Goal: Information Seeking & Learning: Learn about a topic

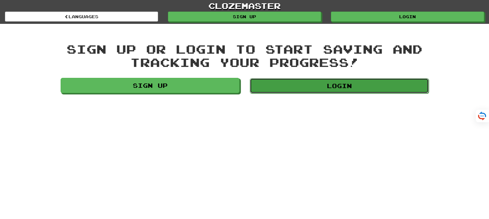
click at [318, 85] on link "Login" at bounding box center [339, 85] width 179 height 15
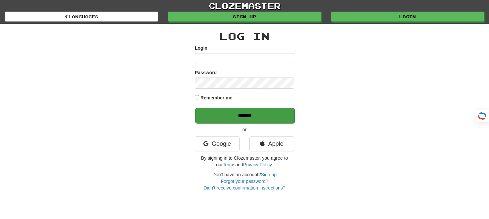
type input "*******"
click at [244, 116] on input "******" at bounding box center [244, 115] width 99 height 15
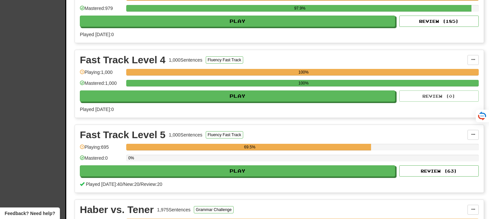
scroll to position [1018, 0]
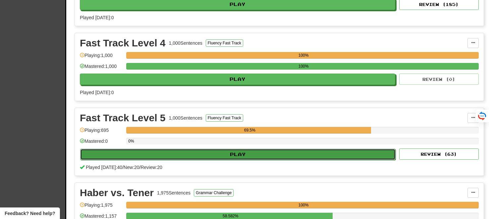
click at [248, 151] on button "Play" at bounding box center [237, 154] width 315 height 11
select select "**"
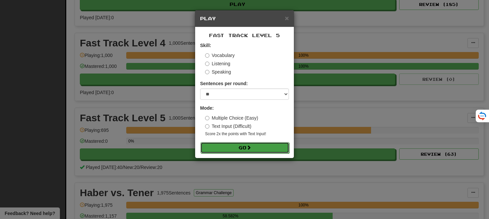
click at [238, 144] on button "Go" at bounding box center [244, 147] width 89 height 11
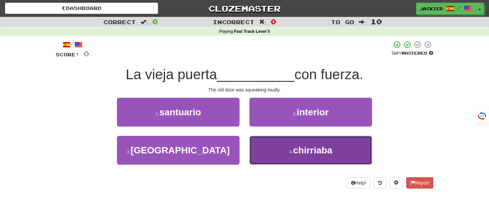
click at [266, 150] on button "4 . chirriaba" at bounding box center [310, 150] width 122 height 29
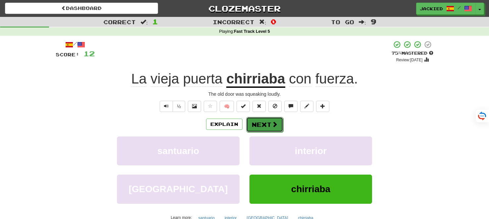
click at [257, 125] on button "Next" at bounding box center [264, 124] width 37 height 15
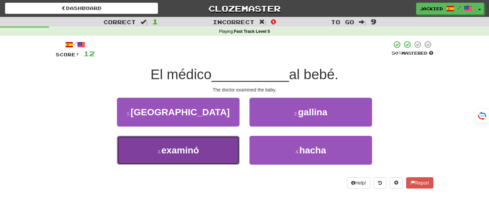
click at [213, 157] on button "3 . examinó" at bounding box center [178, 150] width 122 height 29
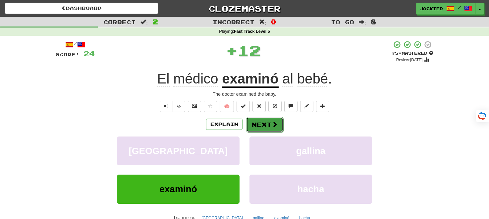
click at [263, 125] on button "Next" at bounding box center [264, 124] width 37 height 15
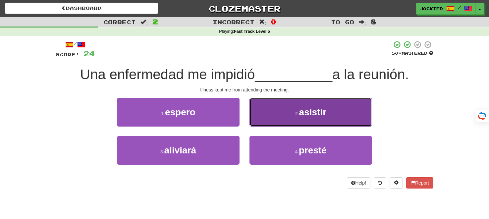
click at [272, 114] on button "2 . asistir" at bounding box center [310, 112] width 122 height 29
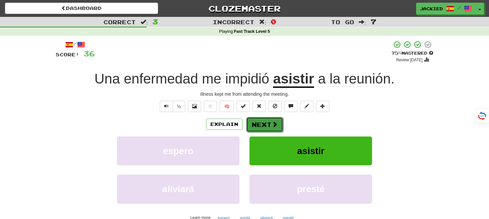
click at [262, 124] on button "Next" at bounding box center [264, 124] width 37 height 15
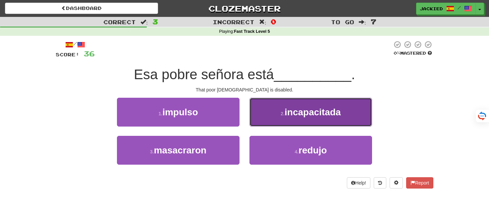
click at [295, 111] on span "incapacitada" at bounding box center [312, 112] width 56 height 10
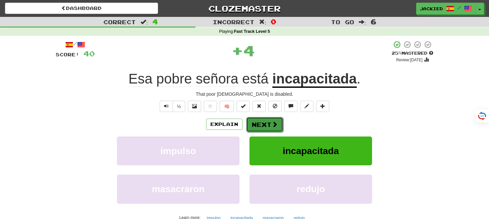
click at [261, 121] on button "Next" at bounding box center [264, 124] width 37 height 15
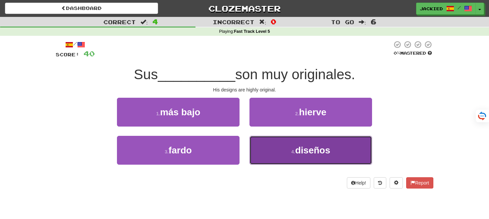
click at [321, 143] on button "4 . diseños" at bounding box center [310, 150] width 122 height 29
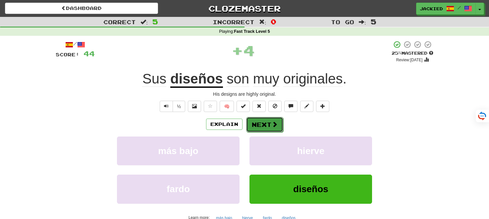
click at [264, 125] on button "Next" at bounding box center [264, 124] width 37 height 15
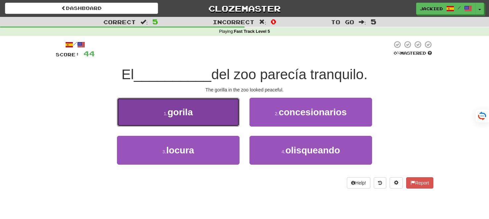
click at [226, 120] on button "1 . gorila" at bounding box center [178, 112] width 122 height 29
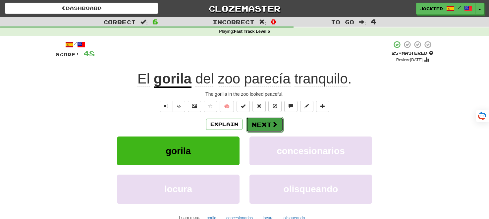
click at [267, 125] on button "Next" at bounding box center [264, 124] width 37 height 15
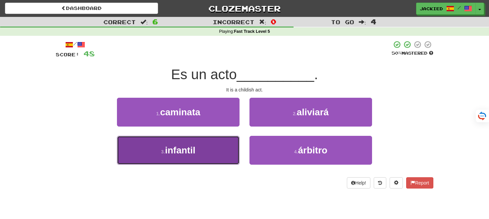
click at [219, 142] on button "3 . infantil" at bounding box center [178, 150] width 122 height 29
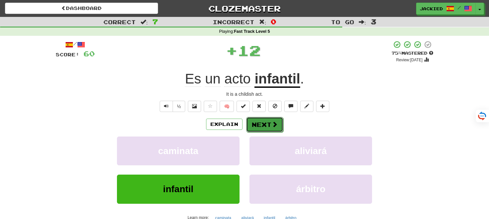
click at [265, 121] on button "Next" at bounding box center [264, 124] width 37 height 15
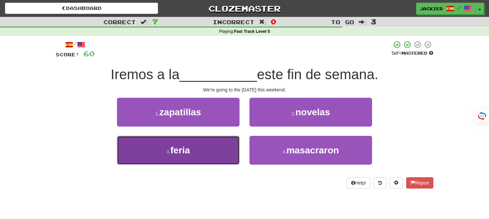
click at [230, 139] on button "3 . feria" at bounding box center [178, 150] width 122 height 29
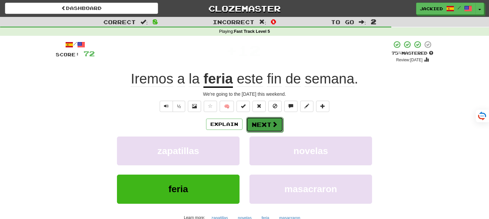
click at [265, 127] on button "Next" at bounding box center [264, 124] width 37 height 15
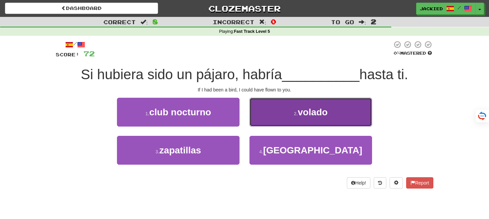
click at [270, 119] on button "2 . volado" at bounding box center [310, 112] width 122 height 29
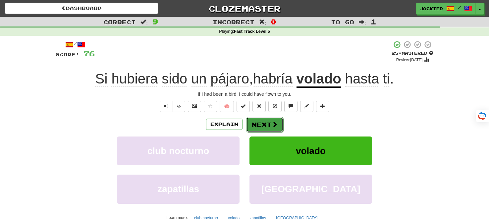
click at [262, 123] on button "Next" at bounding box center [264, 124] width 37 height 15
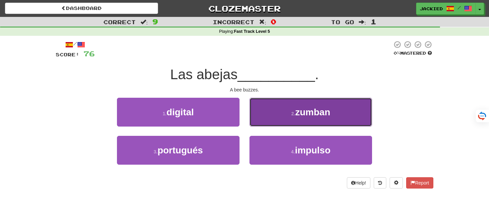
click at [342, 104] on button "2 . zumban" at bounding box center [310, 112] width 122 height 29
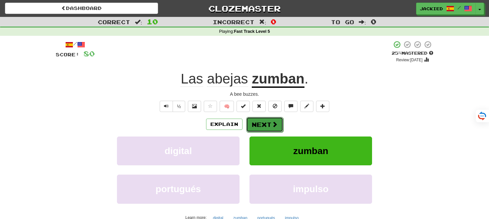
click at [265, 122] on button "Next" at bounding box center [264, 124] width 37 height 15
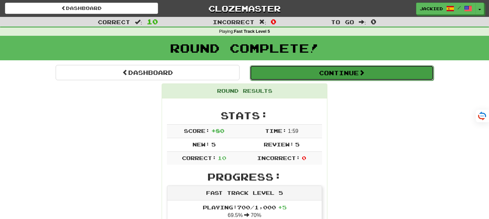
click at [321, 69] on button "Continue" at bounding box center [342, 72] width 184 height 15
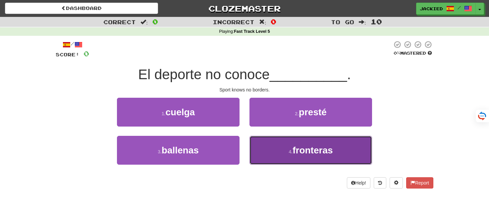
click at [284, 149] on button "4 . fronteras" at bounding box center [310, 150] width 122 height 29
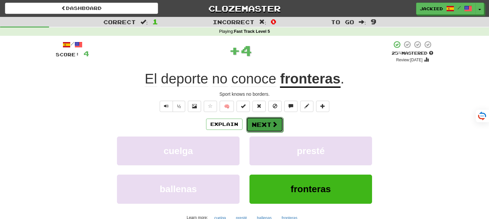
click at [253, 124] on button "Next" at bounding box center [264, 124] width 37 height 15
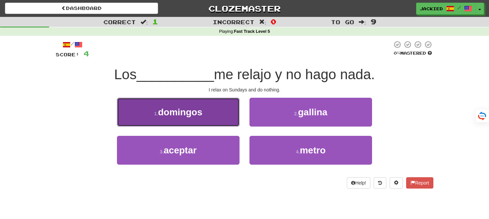
click at [226, 111] on button "1 . domingos" at bounding box center [178, 112] width 122 height 29
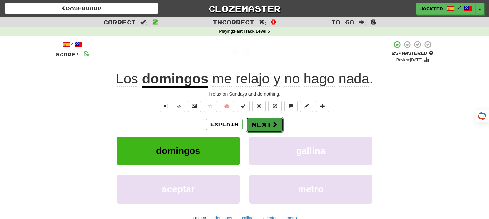
click at [260, 125] on button "Next" at bounding box center [264, 124] width 37 height 15
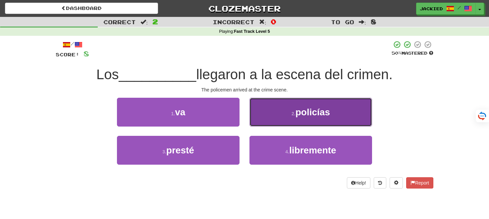
click at [290, 106] on button "2 . policías" at bounding box center [310, 112] width 122 height 29
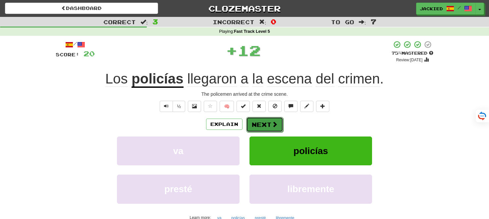
click at [259, 122] on button "Next" at bounding box center [264, 124] width 37 height 15
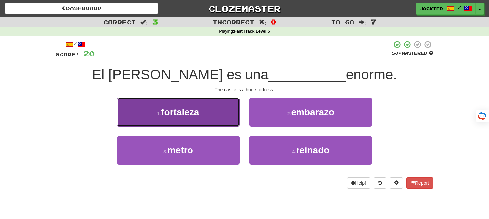
click at [206, 119] on button "1 . fortaleza" at bounding box center [178, 112] width 122 height 29
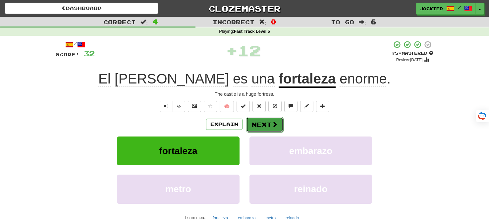
click at [256, 122] on button "Next" at bounding box center [264, 124] width 37 height 15
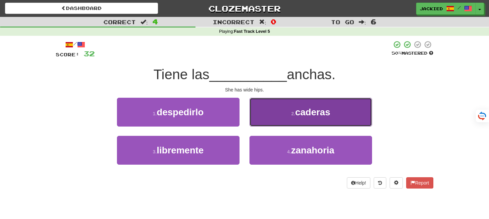
click at [282, 106] on button "2 . caderas" at bounding box center [310, 112] width 122 height 29
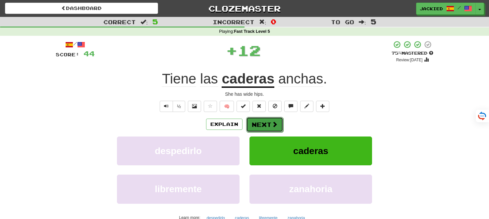
click at [267, 124] on button "Next" at bounding box center [264, 124] width 37 height 15
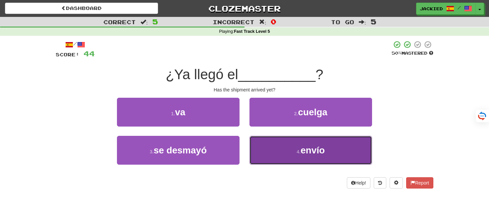
click at [345, 147] on button "4 . envío" at bounding box center [310, 150] width 122 height 29
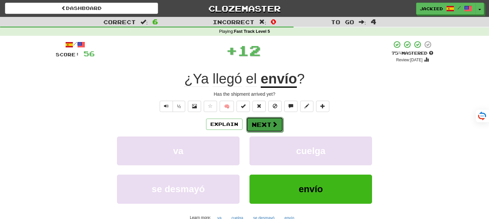
click at [260, 127] on button "Next" at bounding box center [264, 124] width 37 height 15
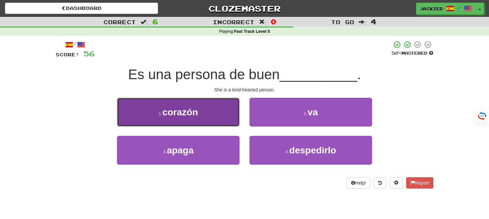
click at [216, 119] on button "1 . corazón" at bounding box center [178, 112] width 122 height 29
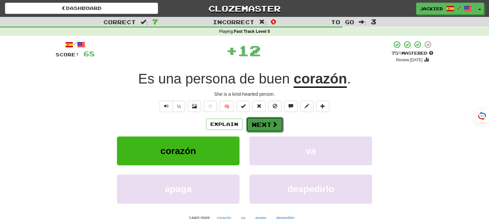
click at [256, 121] on button "Next" at bounding box center [264, 124] width 37 height 15
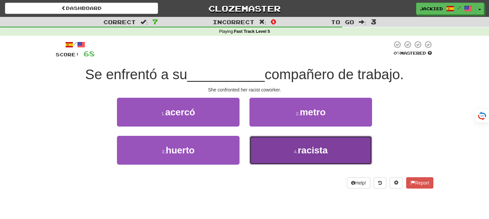
click at [271, 142] on button "4 . racista" at bounding box center [310, 150] width 122 height 29
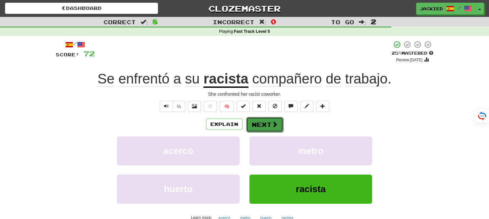
click at [260, 120] on button "Next" at bounding box center [264, 124] width 37 height 15
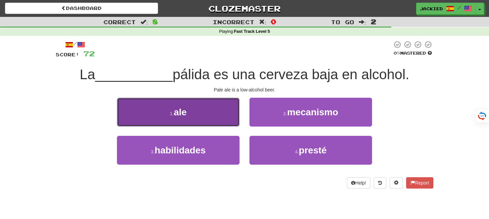
click at [218, 118] on button "1 . ale" at bounding box center [178, 112] width 122 height 29
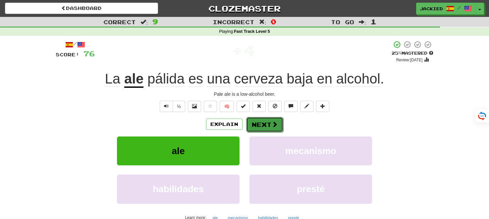
click at [260, 123] on button "Next" at bounding box center [264, 124] width 37 height 15
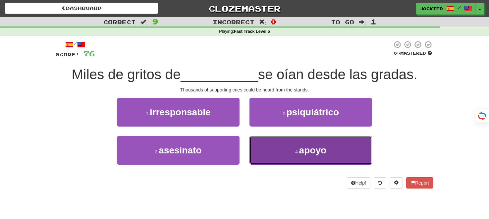
click at [289, 140] on button "4 . apoyo" at bounding box center [310, 150] width 122 height 29
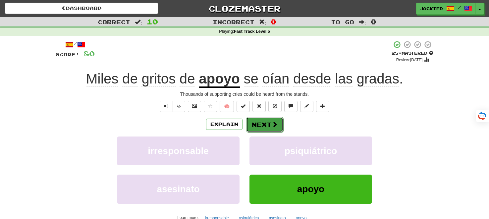
click at [264, 125] on button "Next" at bounding box center [264, 124] width 37 height 15
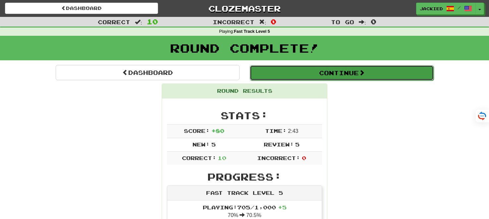
click at [336, 74] on button "Continue" at bounding box center [342, 72] width 184 height 15
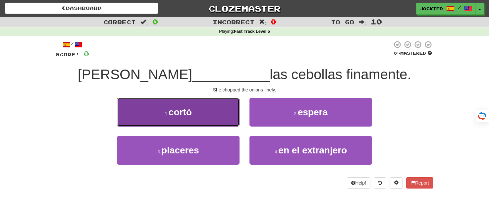
click at [197, 114] on button "1 . cortó" at bounding box center [178, 112] width 122 height 29
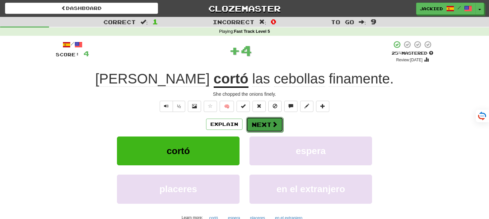
click at [259, 124] on button "Next" at bounding box center [264, 124] width 37 height 15
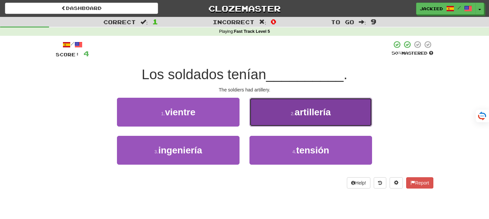
click at [297, 108] on span "artillería" at bounding box center [312, 112] width 36 height 10
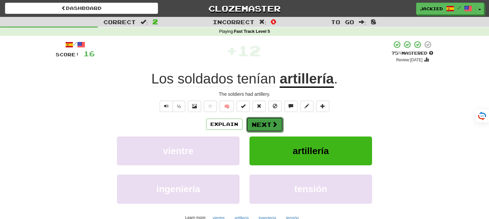
click at [255, 123] on button "Next" at bounding box center [264, 124] width 37 height 15
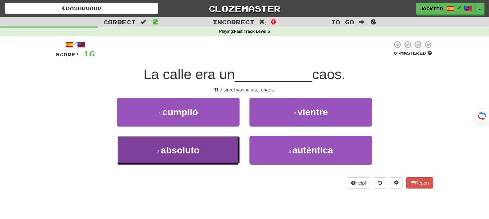
click at [172, 146] on span "absoluto" at bounding box center [180, 150] width 39 height 10
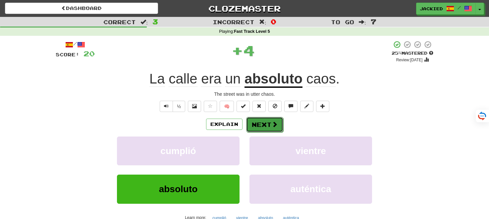
click at [256, 122] on button "Next" at bounding box center [264, 124] width 37 height 15
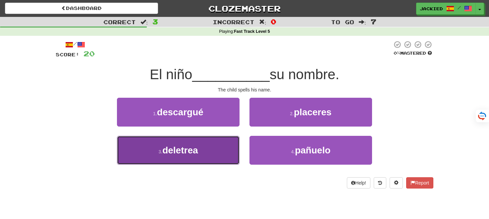
click at [198, 140] on button "3 . deletrea" at bounding box center [178, 150] width 122 height 29
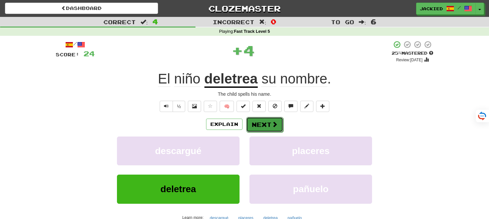
click at [261, 128] on button "Next" at bounding box center [264, 124] width 37 height 15
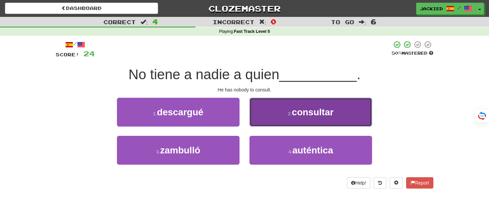
click at [276, 113] on button "2 . consultar" at bounding box center [310, 112] width 122 height 29
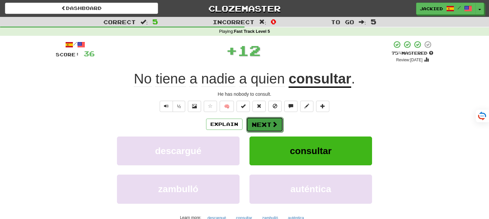
click at [257, 121] on button "Next" at bounding box center [264, 124] width 37 height 15
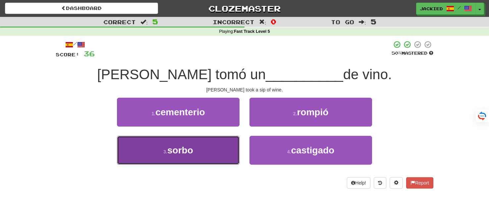
click at [181, 151] on span "sorbo" at bounding box center [180, 150] width 26 height 10
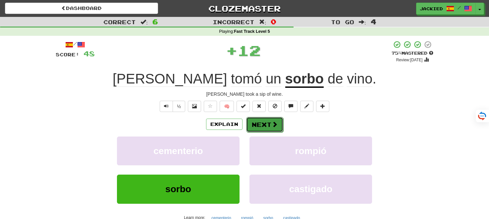
click at [263, 122] on button "Next" at bounding box center [264, 124] width 37 height 15
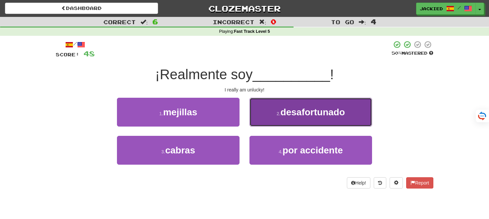
click at [326, 108] on span "desafortunado" at bounding box center [312, 112] width 64 height 10
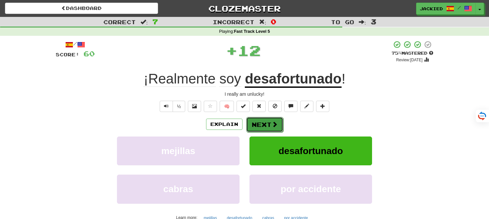
click at [261, 121] on button "Next" at bounding box center [264, 124] width 37 height 15
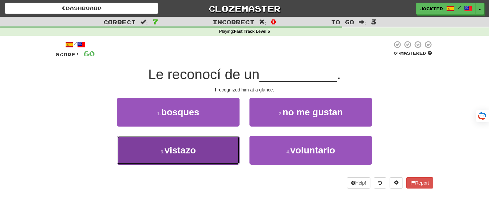
click at [197, 144] on button "3 . vistazo" at bounding box center [178, 150] width 122 height 29
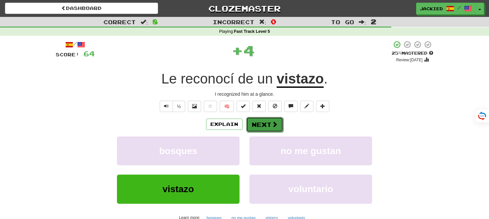
click at [260, 122] on button "Next" at bounding box center [264, 124] width 37 height 15
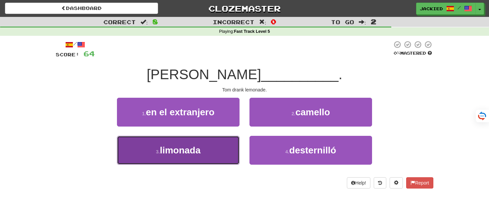
click at [184, 148] on span "limonada" at bounding box center [180, 150] width 41 height 10
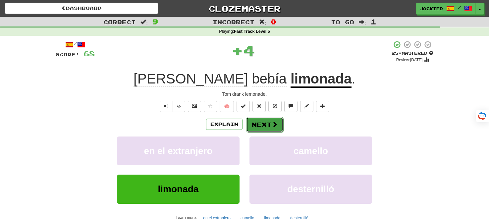
click at [260, 126] on button "Next" at bounding box center [264, 124] width 37 height 15
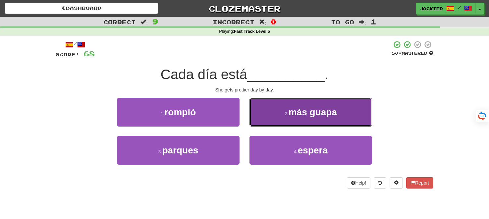
click at [323, 109] on span "más guapa" at bounding box center [312, 112] width 48 height 10
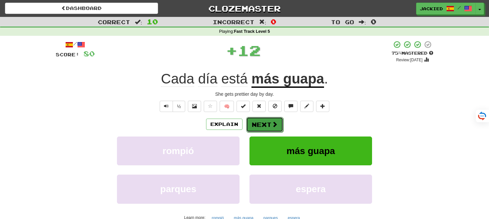
click at [269, 126] on button "Next" at bounding box center [264, 124] width 37 height 15
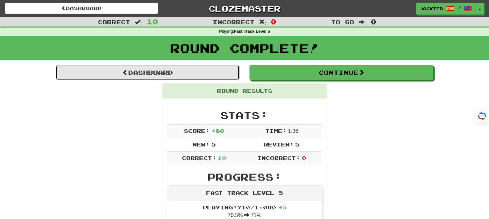
click at [135, 76] on link "Dashboard" at bounding box center [148, 72] width 184 height 15
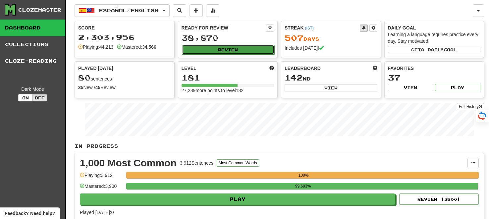
click at [225, 48] on button "Review" at bounding box center [228, 50] width 93 height 10
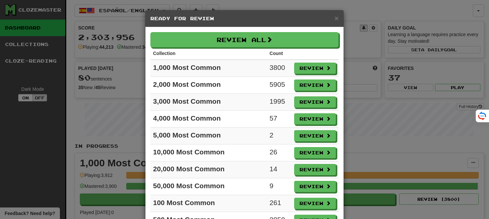
click at [330, 52] on th at bounding box center [314, 53] width 47 height 12
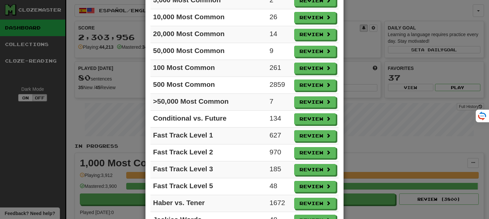
scroll to position [152, 0]
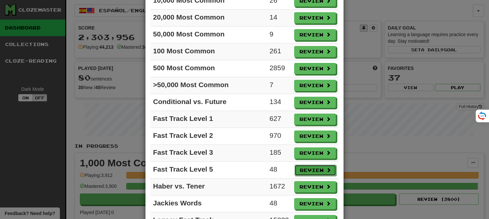
click at [310, 165] on button "Review" at bounding box center [315, 170] width 42 height 11
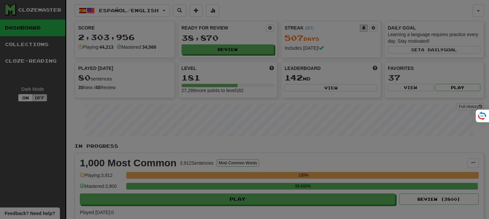
select select "**"
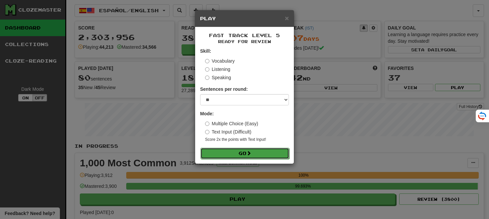
click at [237, 153] on button "Go" at bounding box center [244, 153] width 89 height 11
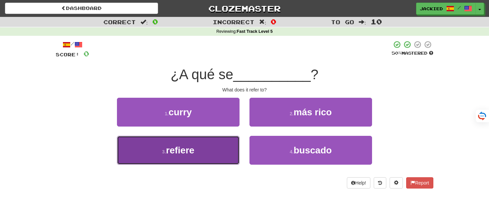
click at [203, 153] on button "3 . refiere" at bounding box center [178, 150] width 122 height 29
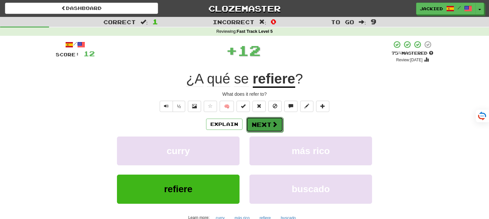
click at [258, 127] on button "Next" at bounding box center [264, 124] width 37 height 15
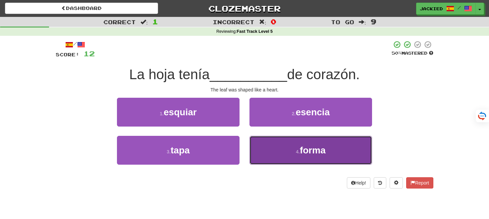
click at [322, 148] on span "forma" at bounding box center [313, 150] width 26 height 10
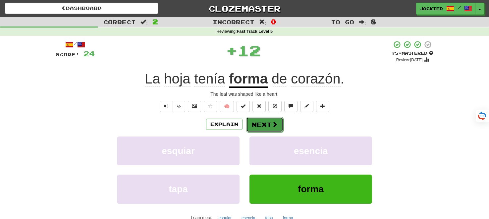
click at [256, 127] on button "Next" at bounding box center [264, 124] width 37 height 15
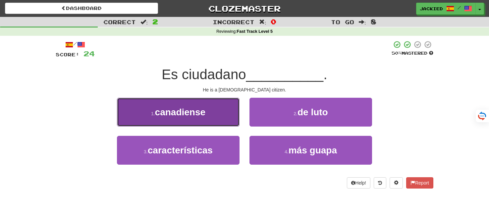
click at [207, 110] on button "1 . canadiense" at bounding box center [178, 112] width 122 height 29
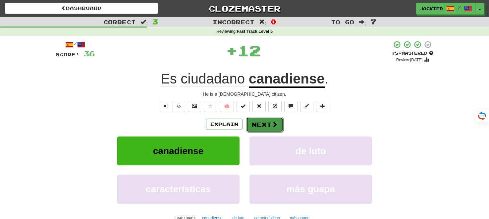
click at [266, 124] on button "Next" at bounding box center [264, 124] width 37 height 15
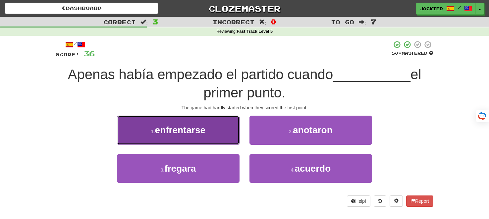
click at [220, 121] on button "1 . enfrentarse" at bounding box center [178, 130] width 122 height 29
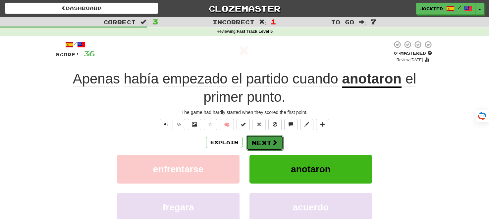
click at [258, 140] on button "Next" at bounding box center [264, 142] width 37 height 15
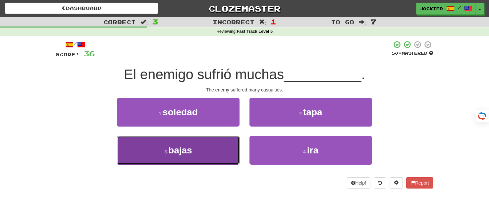
click at [211, 142] on button "3 . bajas" at bounding box center [178, 150] width 122 height 29
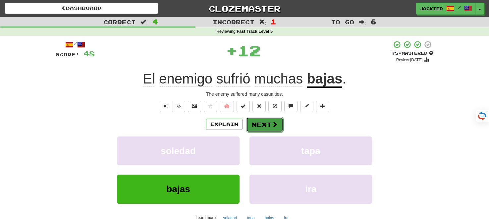
click at [257, 126] on button "Next" at bounding box center [264, 124] width 37 height 15
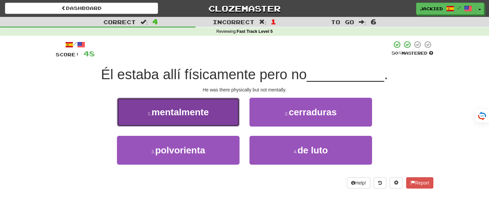
click at [206, 109] on span "mentalmente" at bounding box center [179, 112] width 57 height 10
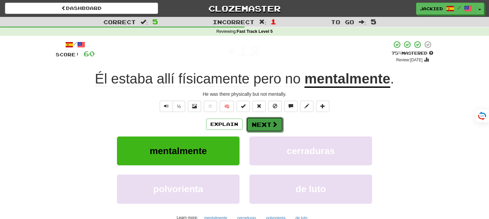
click at [256, 121] on button "Next" at bounding box center [264, 124] width 37 height 15
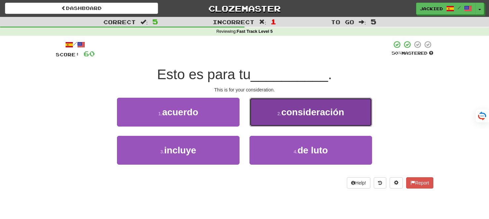
click at [267, 116] on button "2 . consideración" at bounding box center [310, 112] width 122 height 29
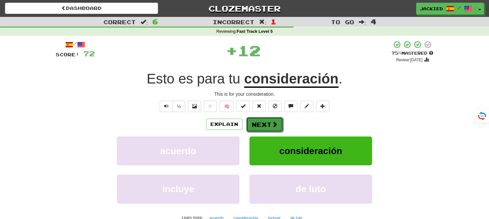
click at [259, 120] on button "Next" at bounding box center [264, 124] width 37 height 15
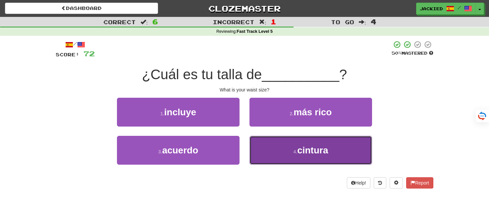
click at [272, 143] on button "4 . cintura" at bounding box center [310, 150] width 122 height 29
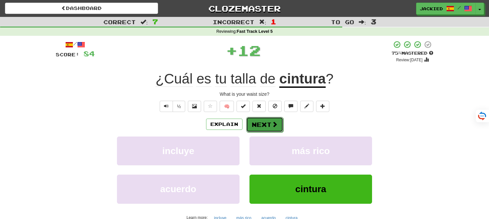
click at [258, 128] on button "Next" at bounding box center [264, 124] width 37 height 15
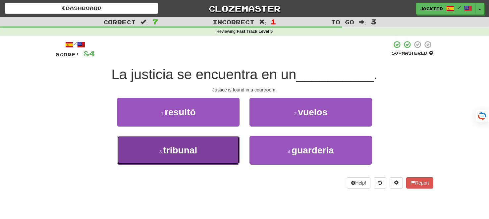
click at [192, 145] on span "tribunal" at bounding box center [180, 150] width 34 height 10
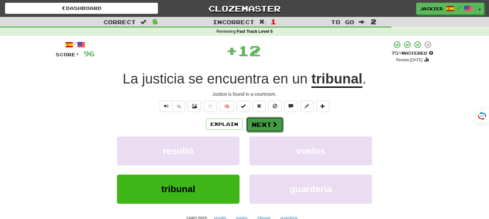
click at [261, 121] on button "Next" at bounding box center [264, 124] width 37 height 15
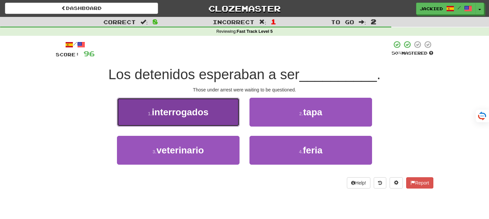
click at [200, 117] on span "interrogados" at bounding box center [180, 112] width 57 height 10
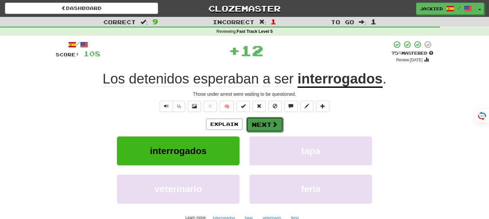
click at [259, 123] on button "Next" at bounding box center [264, 124] width 37 height 15
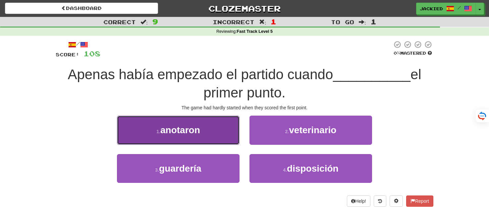
click at [215, 124] on button "1 . anotaron" at bounding box center [178, 130] width 122 height 29
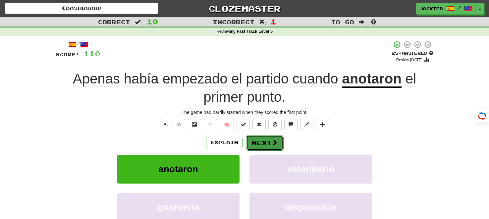
click at [260, 142] on button "Next" at bounding box center [264, 142] width 37 height 15
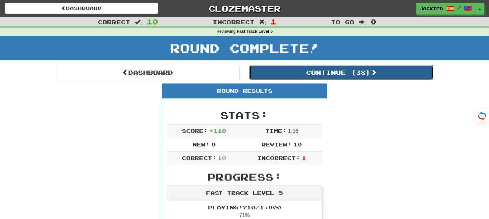
click at [318, 70] on button "Continue ( 38 )" at bounding box center [341, 72] width 184 height 15
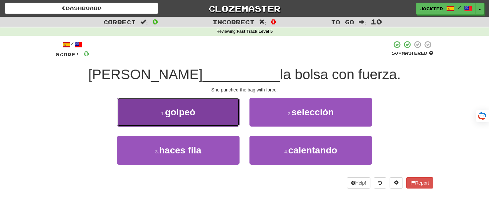
click at [206, 114] on button "1 . golpeó" at bounding box center [178, 112] width 122 height 29
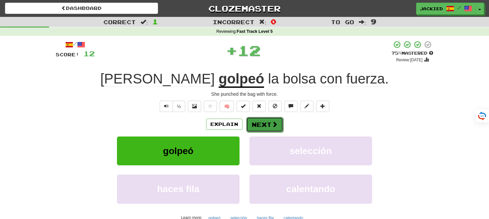
click at [258, 125] on button "Next" at bounding box center [264, 124] width 37 height 15
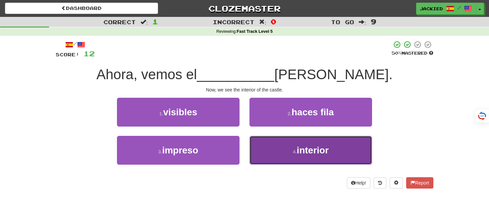
click at [350, 148] on button "4 . interior" at bounding box center [310, 150] width 122 height 29
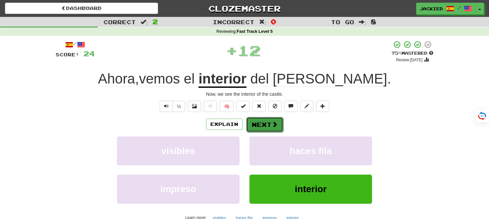
click at [267, 129] on button "Next" at bounding box center [264, 124] width 37 height 15
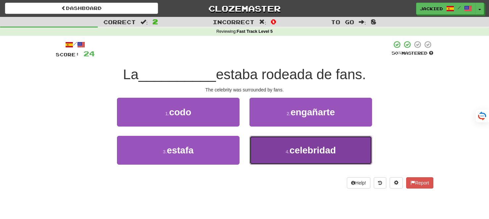
click at [315, 148] on span "celebridad" at bounding box center [312, 150] width 46 height 10
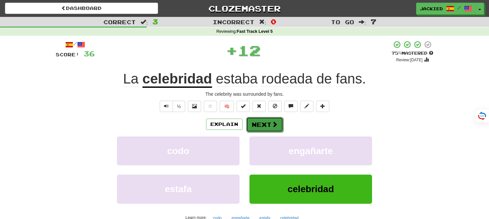
click at [257, 125] on button "Next" at bounding box center [264, 124] width 37 height 15
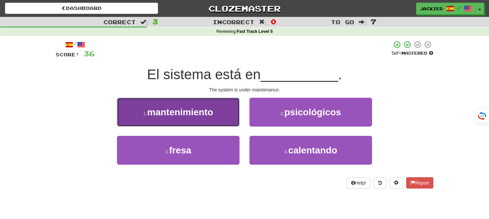
click at [229, 108] on button "1 . mantenimiento" at bounding box center [178, 112] width 122 height 29
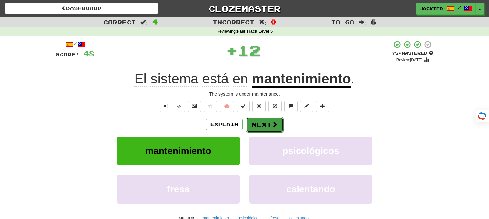
click at [260, 122] on button "Next" at bounding box center [264, 124] width 37 height 15
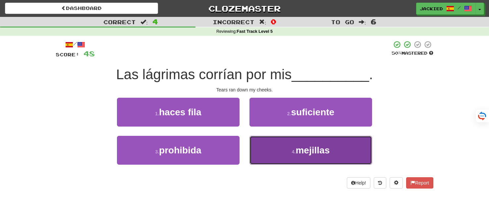
click at [270, 143] on button "4 . mejillas" at bounding box center [310, 150] width 122 height 29
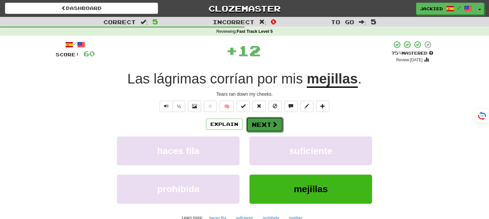
click at [257, 124] on button "Next" at bounding box center [264, 124] width 37 height 15
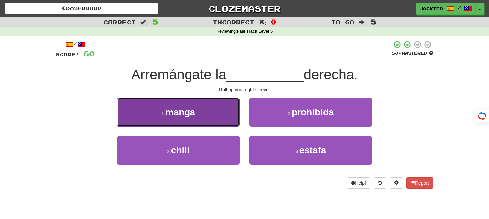
click at [191, 120] on button "1 . manga" at bounding box center [178, 112] width 122 height 29
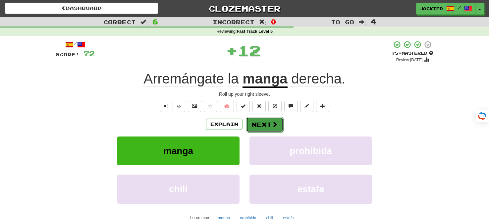
click at [262, 121] on button "Next" at bounding box center [264, 124] width 37 height 15
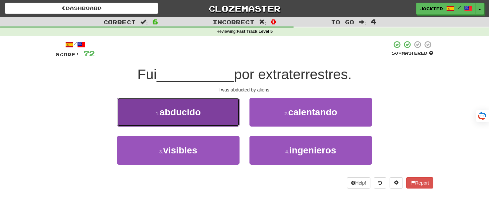
click at [225, 105] on button "1 . abducido" at bounding box center [178, 112] width 122 height 29
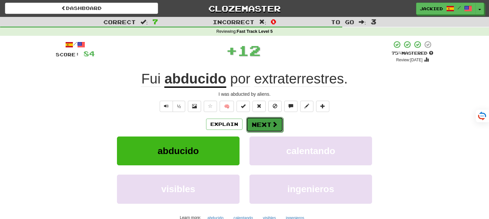
click at [261, 126] on button "Next" at bounding box center [264, 124] width 37 height 15
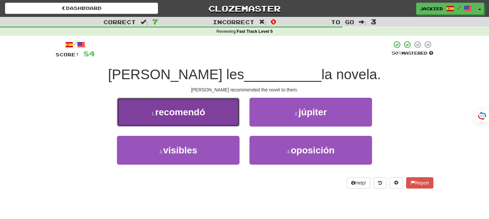
click at [207, 112] on button "1 . recomendó" at bounding box center [178, 112] width 122 height 29
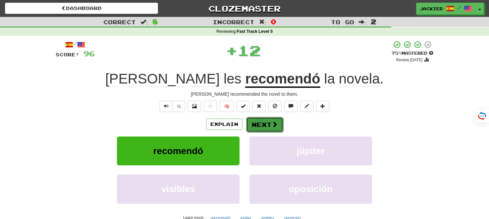
click at [260, 122] on button "Next" at bounding box center [264, 124] width 37 height 15
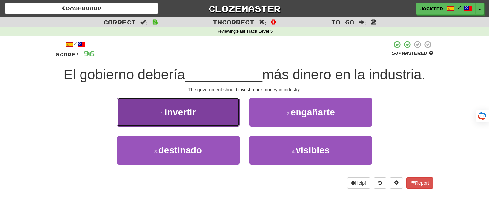
click at [186, 108] on span "invertir" at bounding box center [179, 112] width 31 height 10
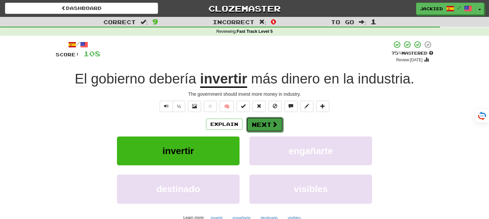
click at [259, 124] on button "Next" at bounding box center [264, 124] width 37 height 15
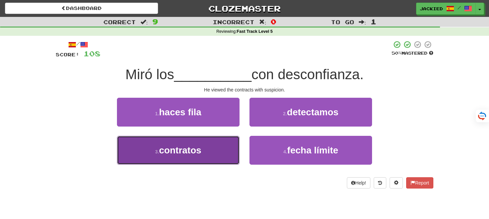
click at [209, 157] on button "3 . contratos" at bounding box center [178, 150] width 122 height 29
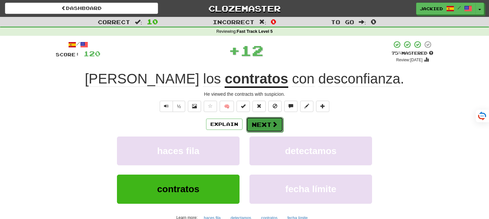
click at [262, 127] on button "Next" at bounding box center [264, 124] width 37 height 15
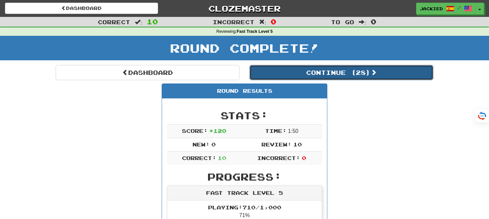
click at [328, 71] on button "Continue ( 28 )" at bounding box center [341, 72] width 184 height 15
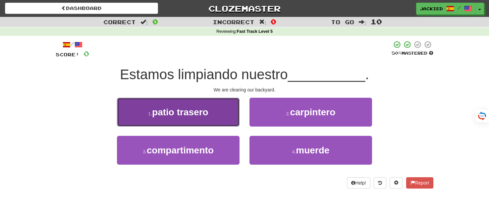
click at [200, 122] on button "1 . patio trasero" at bounding box center [178, 112] width 122 height 29
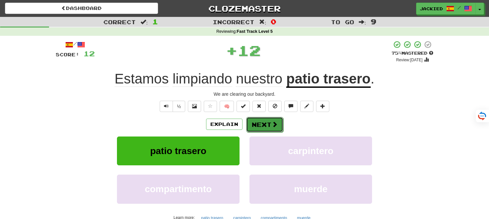
click at [255, 123] on button "Next" at bounding box center [264, 124] width 37 height 15
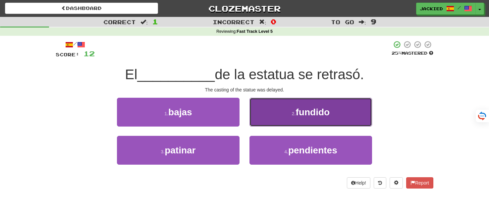
click at [275, 106] on button "2 . fundido" at bounding box center [310, 112] width 122 height 29
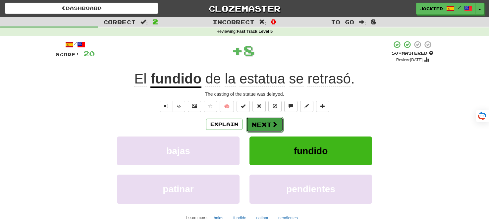
click at [260, 120] on button "Next" at bounding box center [264, 124] width 37 height 15
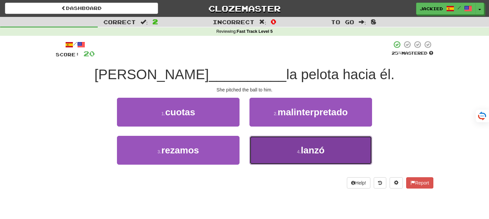
click at [286, 144] on button "4 . lanzó" at bounding box center [310, 150] width 122 height 29
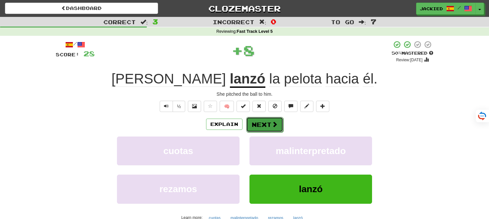
click at [251, 122] on button "Next" at bounding box center [264, 124] width 37 height 15
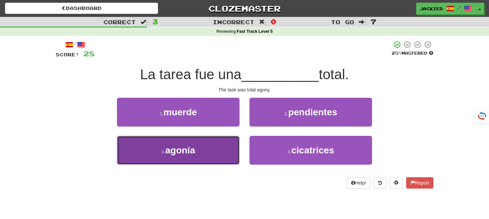
click at [181, 142] on button "3 . agonía" at bounding box center [178, 150] width 122 height 29
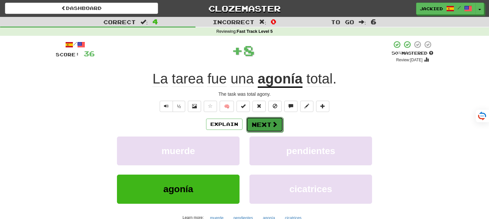
click at [266, 124] on button "Next" at bounding box center [264, 124] width 37 height 15
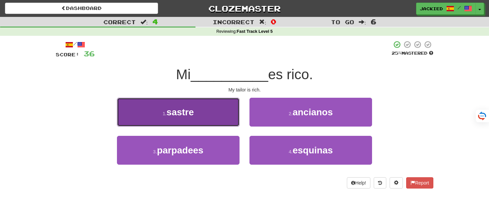
click at [208, 106] on button "1 . sastre" at bounding box center [178, 112] width 122 height 29
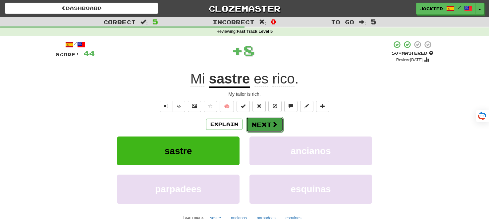
click at [255, 124] on button "Next" at bounding box center [264, 124] width 37 height 15
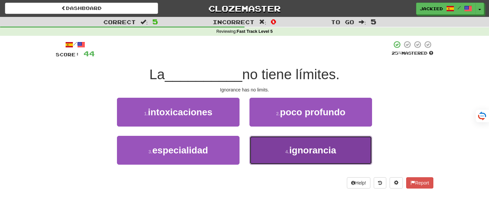
click at [285, 144] on button "4 . ignorancia" at bounding box center [310, 150] width 122 height 29
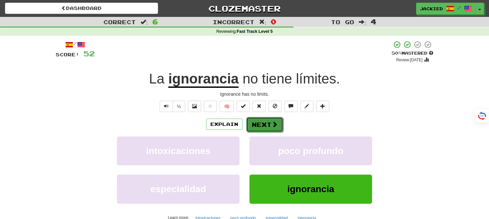
click at [259, 122] on button "Next" at bounding box center [264, 124] width 37 height 15
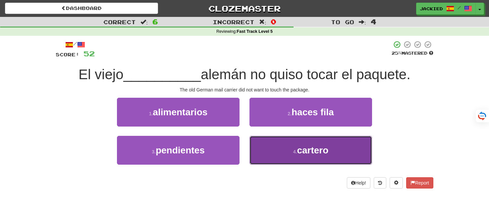
click at [280, 147] on button "4 . cartero" at bounding box center [310, 150] width 122 height 29
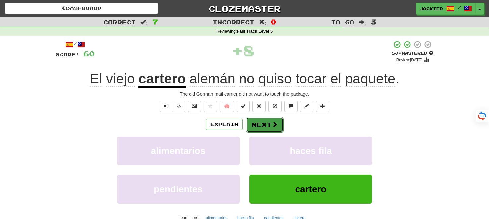
click at [260, 126] on button "Next" at bounding box center [264, 124] width 37 height 15
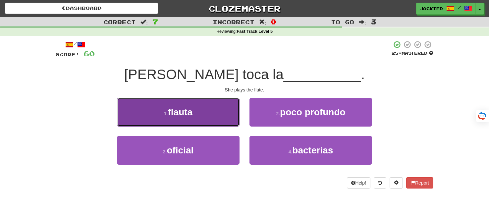
click at [208, 106] on button "1 . flauta" at bounding box center [178, 112] width 122 height 29
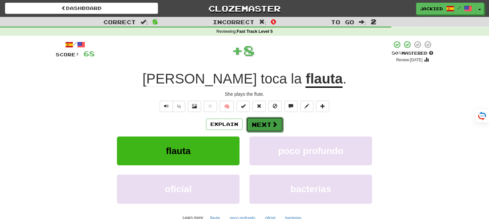
click at [257, 123] on button "Next" at bounding box center [264, 124] width 37 height 15
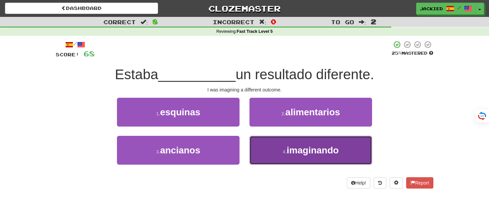
click at [277, 145] on button "4 . imaginando" at bounding box center [310, 150] width 122 height 29
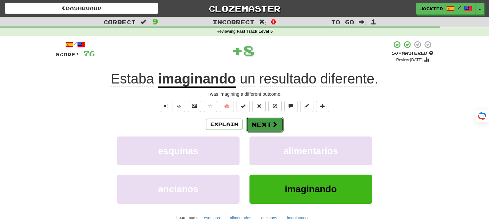
click at [255, 126] on button "Next" at bounding box center [264, 124] width 37 height 15
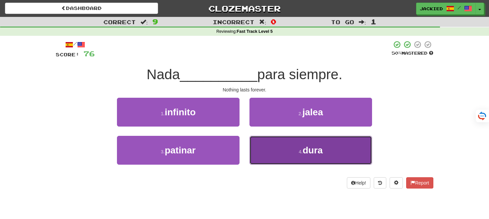
click at [277, 140] on button "4 . dura" at bounding box center [310, 150] width 122 height 29
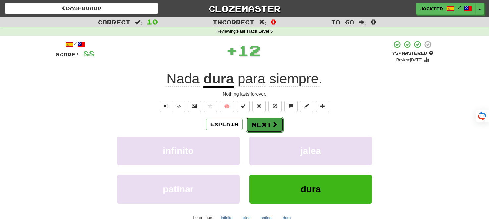
click at [262, 127] on button "Next" at bounding box center [264, 124] width 37 height 15
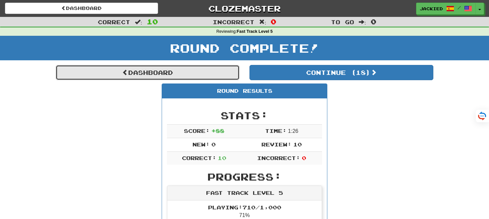
click at [144, 68] on link "Dashboard" at bounding box center [148, 72] width 184 height 15
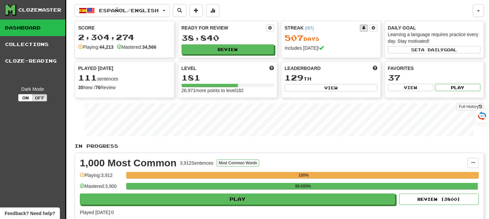
scroll to position [1018, 0]
